Goal: Task Accomplishment & Management: Manage account settings

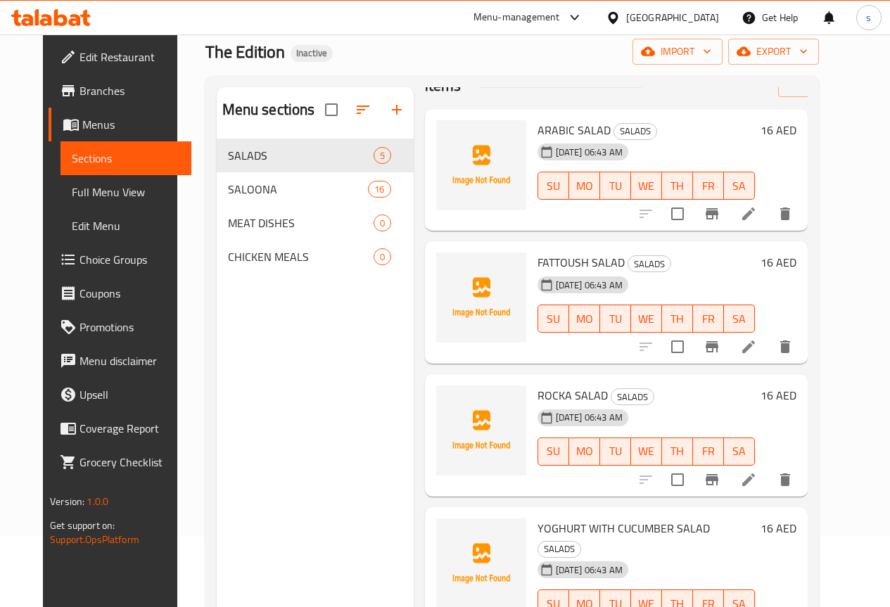
scroll to position [70, 0]
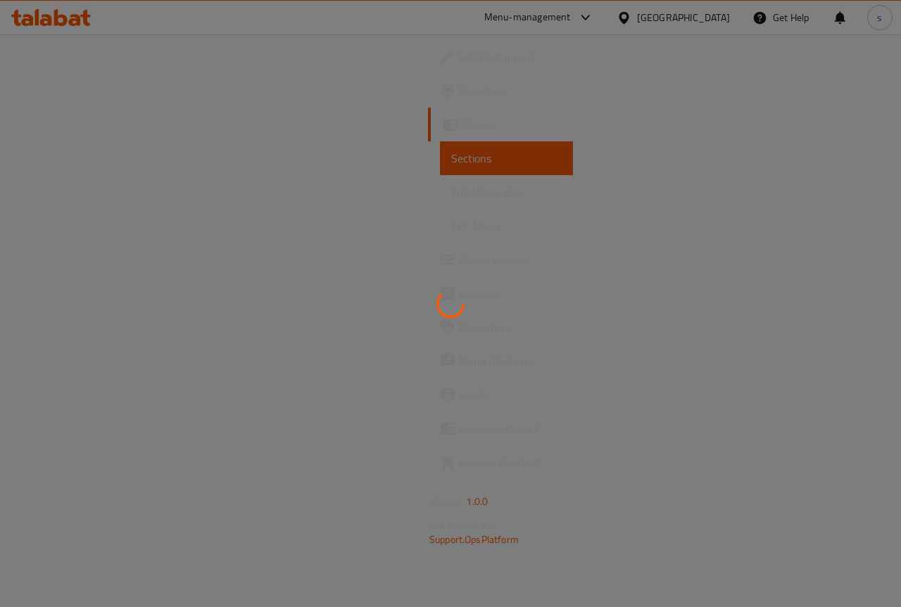
click at [452, 278] on div at bounding box center [450, 303] width 901 height 607
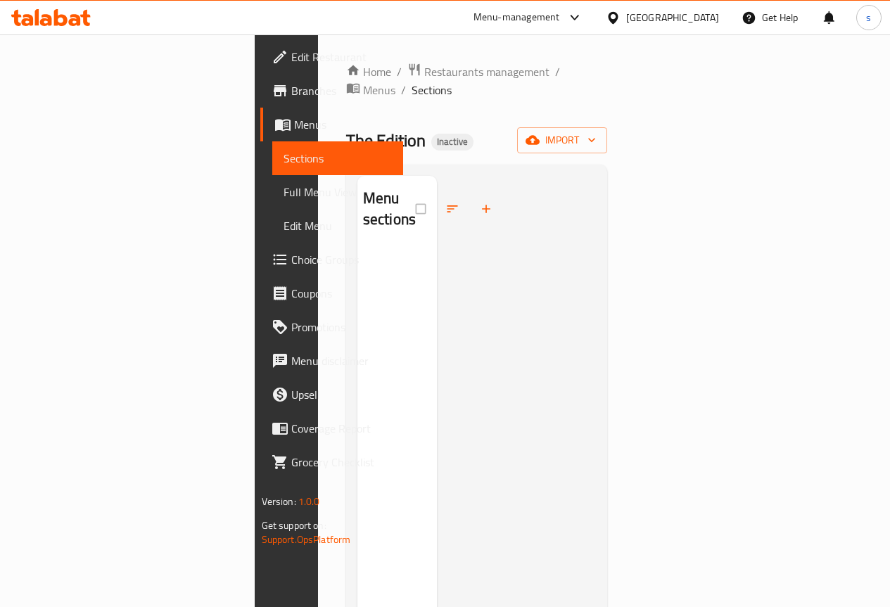
click at [559, 276] on div at bounding box center [516, 479] width 159 height 607
click at [294, 127] on span "Menus" at bounding box center [343, 124] width 98 height 17
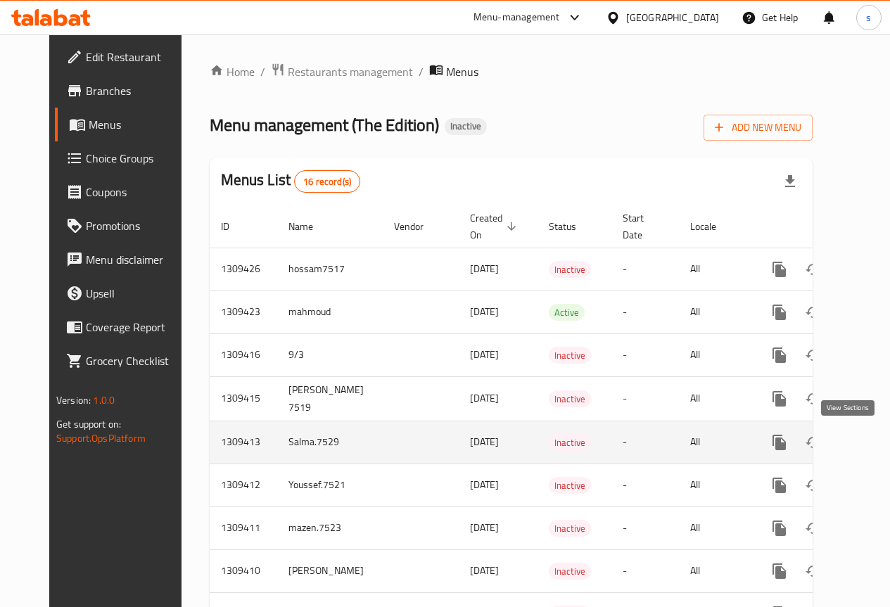
click at [873, 445] on icon "enhanced table" at bounding box center [881, 442] width 17 height 17
